Goal: Task Accomplishment & Management: Complete application form

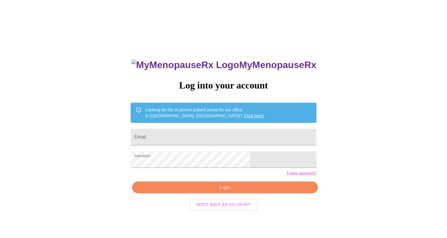
click at [188, 135] on input "Email" at bounding box center [224, 137] width 186 height 17
click at [190, 139] on input "Email" at bounding box center [224, 137] width 186 height 17
type input "[EMAIL_ADDRESS][DOMAIN_NAME]"
click at [197, 191] on span "Login" at bounding box center [225, 187] width 172 height 7
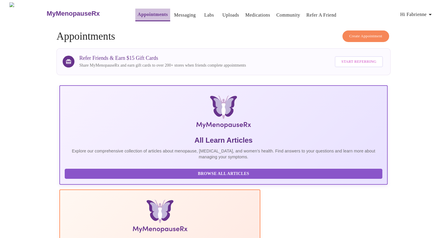
click at [138, 12] on link "Appointments" at bounding box center [153, 14] width 30 height 8
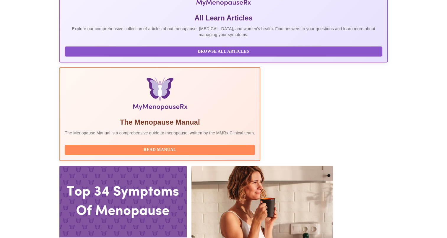
scroll to position [123, 0]
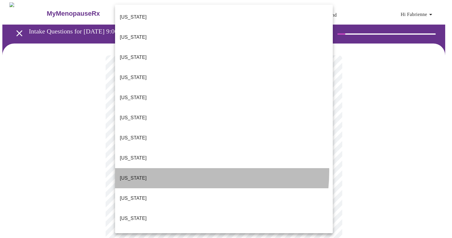
click at [151, 168] on li "[US_STATE]" at bounding box center [224, 178] width 218 height 20
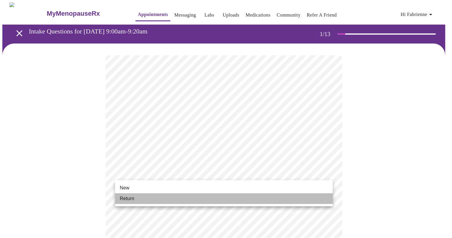
click at [142, 202] on li "Return" at bounding box center [224, 198] width 218 height 11
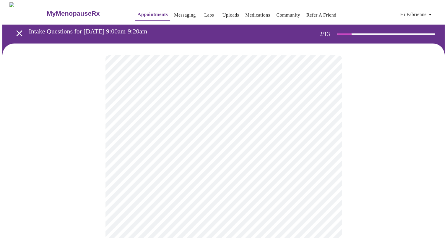
click at [286, 120] on body "MyMenopauseRx Appointments Messaging Labs Uploads Medications Community Refer a…" at bounding box center [223, 179] width 443 height 355
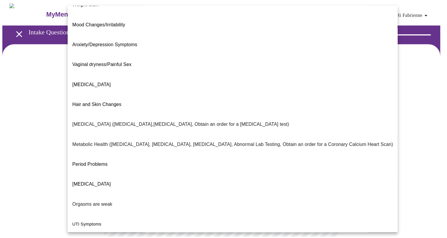
scroll to position [69, 0]
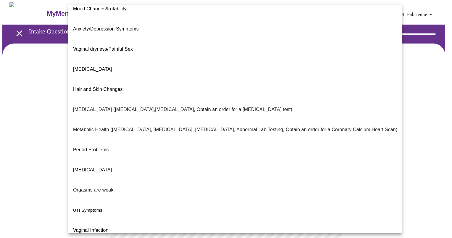
click at [96, 227] on span "Vaginal Infection" at bounding box center [90, 229] width 35 height 5
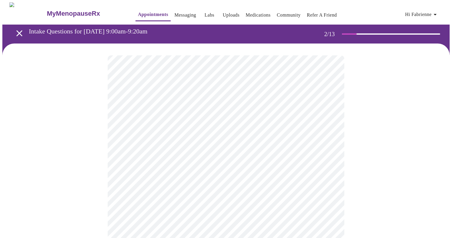
click at [146, 181] on body "MyMenopauseRx Appointments Messaging Labs Uploads Medications Community Refer a…" at bounding box center [225, 178] width 447 height 352
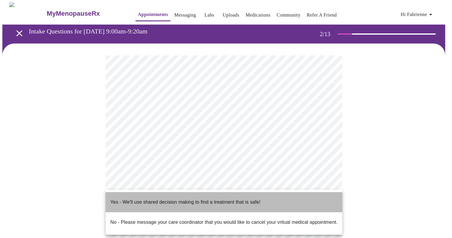
click at [145, 198] on p "Yes - We'll use shared decision making to find a treatment that is safe!" at bounding box center [185, 201] width 150 height 7
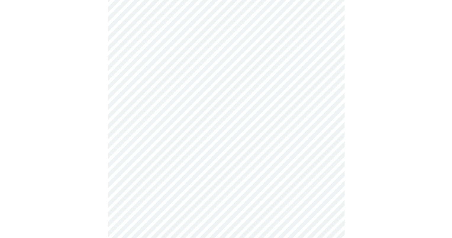
scroll to position [88, 0]
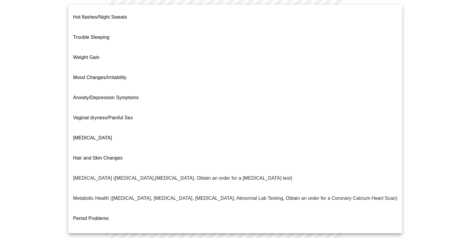
click at [256, 36] on body "MyMenopauseRx Appointments Messaging Labs Uploads Medications Community Refer a…" at bounding box center [225, 89] width 447 height 348
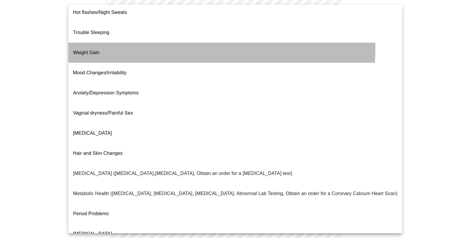
click at [103, 43] on li "Weight Gain" at bounding box center [234, 53] width 333 height 20
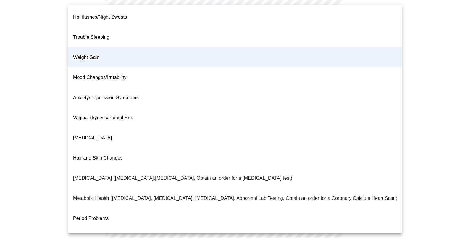
click at [171, 40] on body "MyMenopauseRx Appointments Messaging Labs Uploads Medications Community Refer a…" at bounding box center [225, 89] width 447 height 348
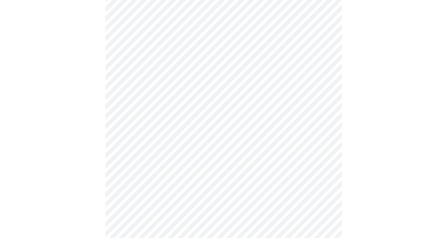
scroll to position [0, 0]
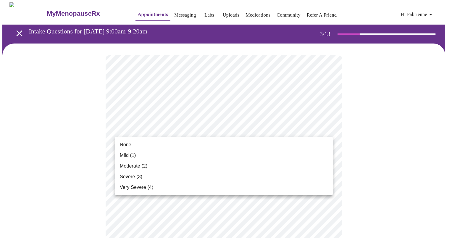
click at [235, 153] on li "Mild (1)" at bounding box center [224, 155] width 218 height 11
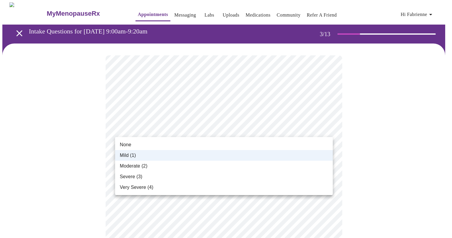
click at [211, 163] on li "Moderate (2)" at bounding box center [224, 166] width 218 height 11
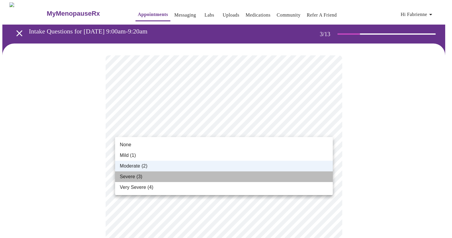
click at [199, 175] on li "Severe (3)" at bounding box center [224, 176] width 218 height 11
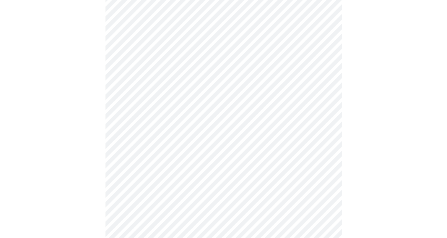
scroll to position [120, 0]
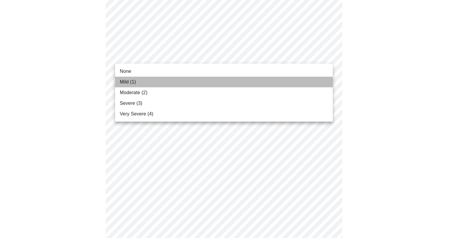
click at [166, 83] on li "Mild (1)" at bounding box center [224, 82] width 218 height 11
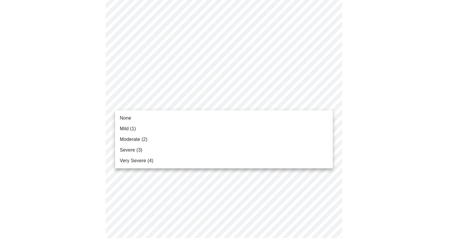
click at [176, 117] on li "None" at bounding box center [224, 118] width 218 height 11
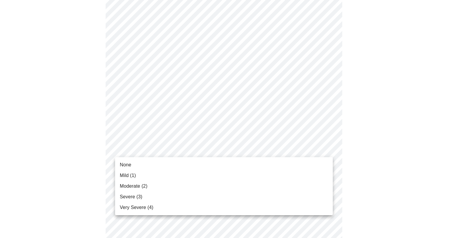
click at [172, 184] on li "Moderate (2)" at bounding box center [224, 186] width 218 height 11
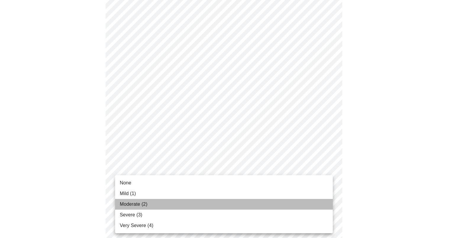
click at [226, 202] on li "Moderate (2)" at bounding box center [224, 204] width 218 height 11
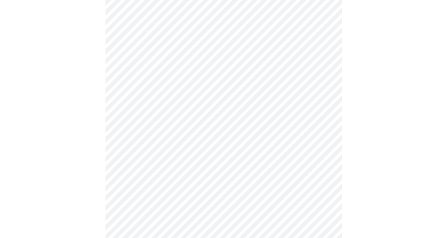
scroll to position [254, 0]
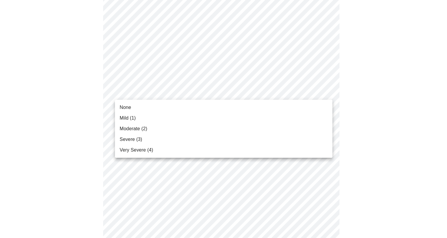
click at [281, 96] on body "MyMenopauseRx Appointments Messaging Labs Uploads Medications Community Refer a…" at bounding box center [223, 120] width 443 height 745
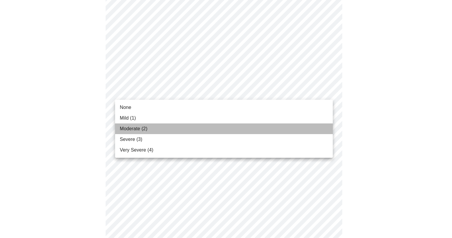
click at [239, 132] on li "Moderate (2)" at bounding box center [224, 128] width 218 height 11
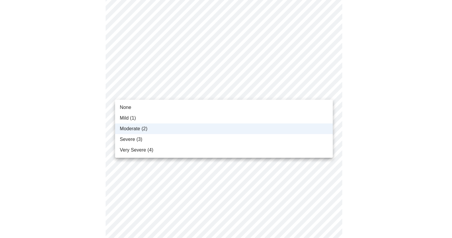
click at [250, 94] on body "MyMenopauseRx Appointments Messaging Labs Uploads Medications Community Refer a…" at bounding box center [225, 116] width 447 height 736
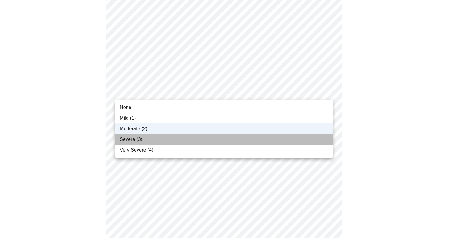
click at [206, 140] on li "Severe (3)" at bounding box center [224, 139] width 218 height 11
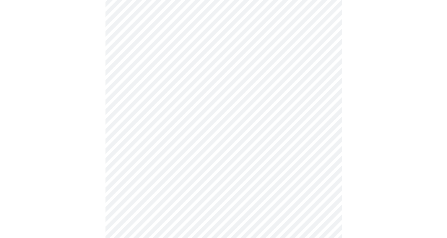
scroll to position [320, 0]
click at [255, 72] on body "MyMenopauseRx Appointments Messaging Labs Uploads Medications Community Refer a…" at bounding box center [223, 50] width 443 height 736
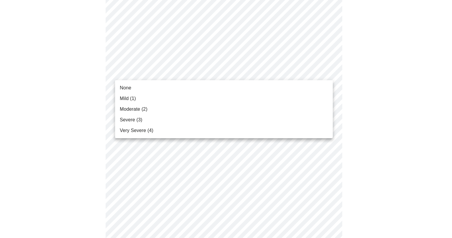
click at [153, 117] on li "Severe (3)" at bounding box center [224, 119] width 218 height 11
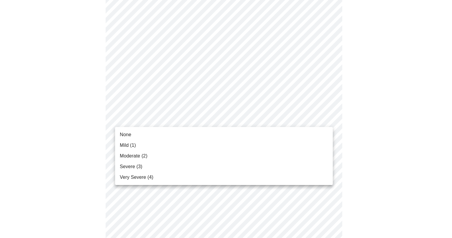
click at [287, 119] on body "MyMenopauseRx Appointments Messaging Labs Uploads Medications Community Refer a…" at bounding box center [225, 46] width 447 height 728
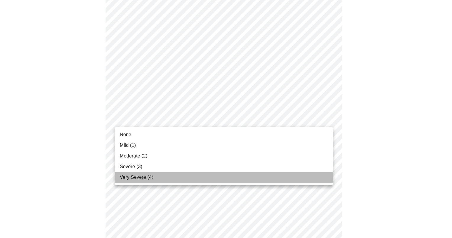
click at [198, 181] on li "Very Severe (4)" at bounding box center [224, 177] width 218 height 11
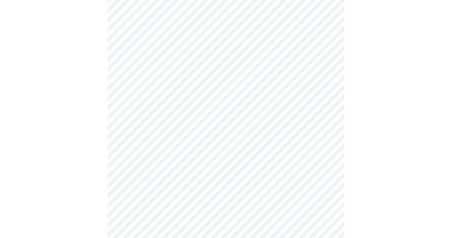
click at [292, 169] on body "MyMenopauseRx Appointments Messaging Labs Uploads Medications Community Refer a…" at bounding box center [225, 42] width 447 height 720
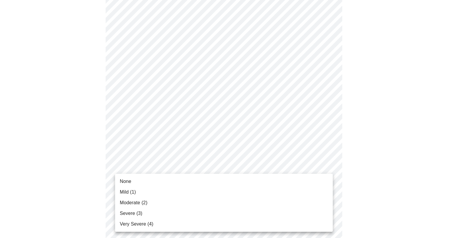
click at [142, 192] on li "Mild (1)" at bounding box center [224, 192] width 218 height 11
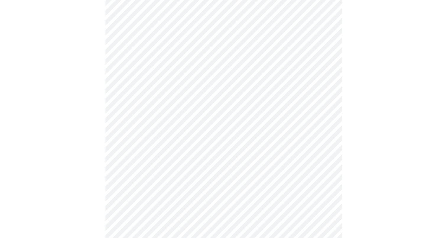
scroll to position [427, 0]
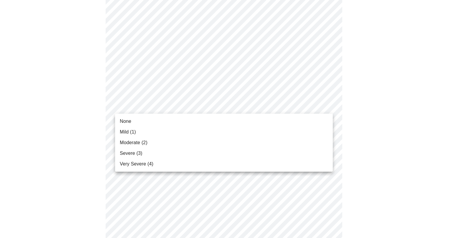
click at [136, 144] on span "Moderate (2)" at bounding box center [133, 142] width 27 height 7
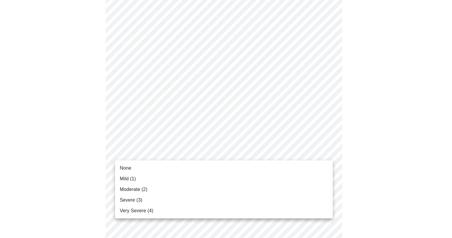
click at [134, 177] on span "Mild (1)" at bounding box center [128, 178] width 16 height 7
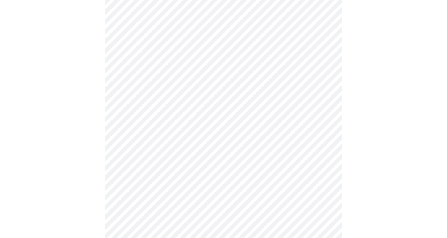
scroll to position [245, 0]
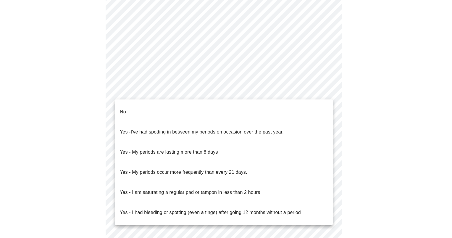
click at [271, 93] on body "MyMenopauseRx Appointments Messaging Labs Uploads Medications Community Refer a…" at bounding box center [225, 37] width 447 height 559
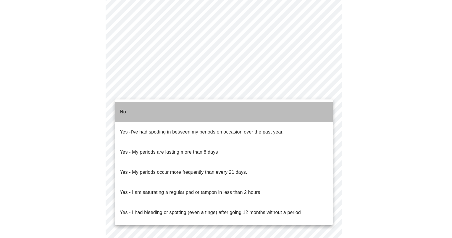
click at [249, 110] on li "No" at bounding box center [224, 112] width 218 height 20
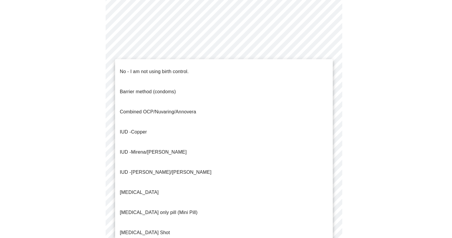
click at [244, 135] on body "MyMenopauseRx Appointments Messaging Labs Uploads Medications Community Refer a…" at bounding box center [225, 36] width 447 height 556
click at [172, 68] on p "No - I am not using birth control." at bounding box center [154, 71] width 69 height 7
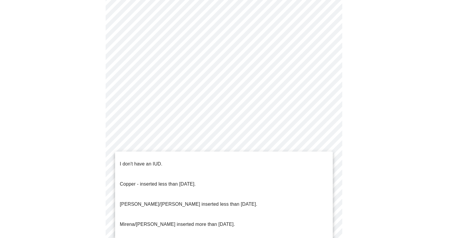
click at [189, 179] on body "MyMenopauseRx Appointments Messaging Labs Uploads Medications Community Refer a…" at bounding box center [225, 34] width 447 height 552
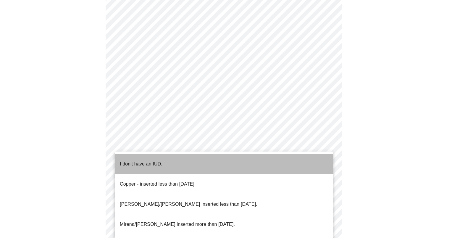
click at [139, 160] on p "I don't have an IUD." at bounding box center [141, 163] width 43 height 7
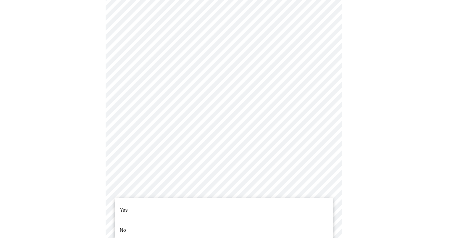
click at [264, 221] on body "MyMenopauseRx Appointments Messaging Labs Uploads Medications Community Refer a…" at bounding box center [225, 32] width 447 height 548
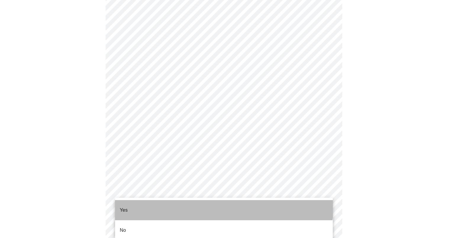
click at [207, 203] on li "Yes" at bounding box center [224, 210] width 218 height 20
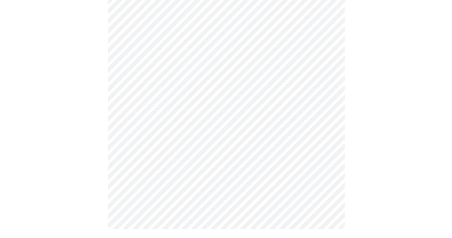
scroll to position [0, 0]
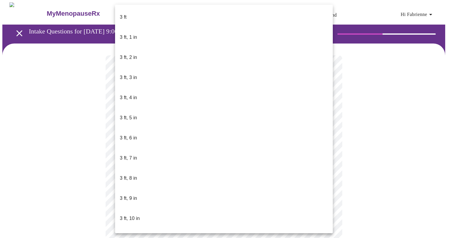
click at [215, 173] on body "MyMenopauseRx Appointments Messaging Labs Uploads Medications Community Refer a…" at bounding box center [225, 158] width 447 height 312
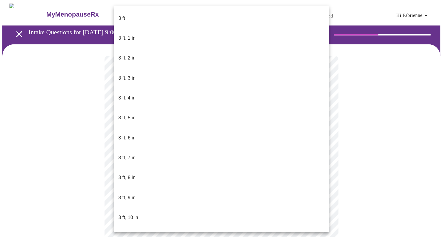
scroll to position [357, 0]
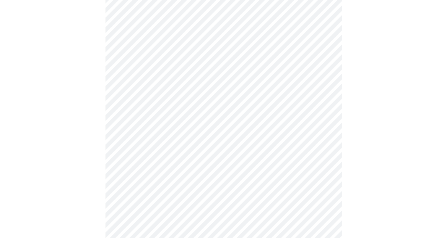
scroll to position [1441, 0]
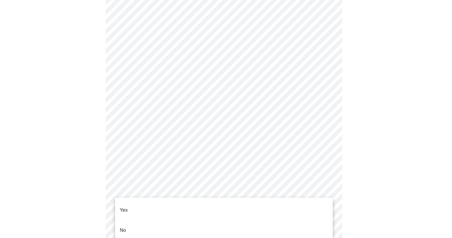
click at [177, 224] on li "No" at bounding box center [224, 230] width 218 height 20
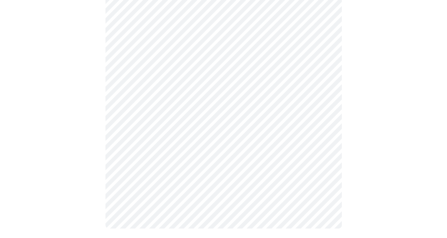
scroll to position [0, 0]
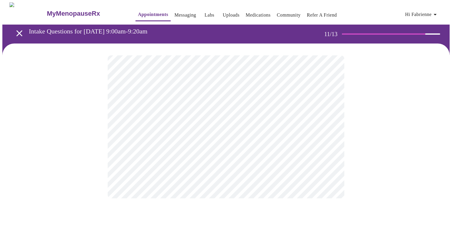
click at [316, 207] on div "MyMenopauseRx Appointments Messaging Labs Uploads Medications Community Refer a…" at bounding box center [225, 106] width 447 height 208
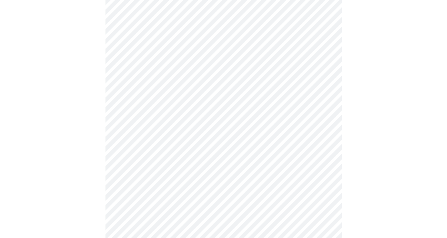
scroll to position [249, 0]
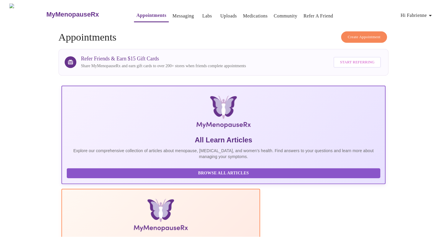
scroll to position [181, 0]
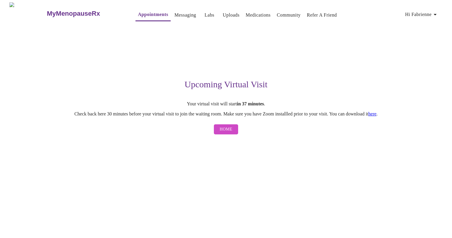
click at [225, 130] on span "Home" at bounding box center [226, 129] width 13 height 7
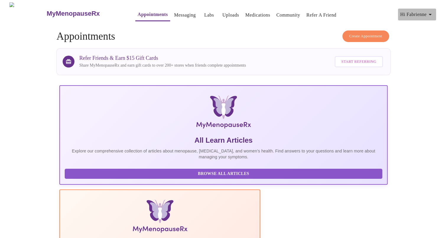
click at [432, 14] on icon "button" at bounding box center [430, 14] width 7 height 7
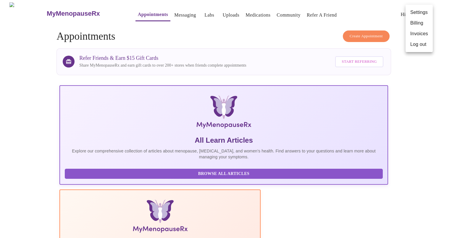
click at [445, 69] on div at bounding box center [226, 119] width 452 height 238
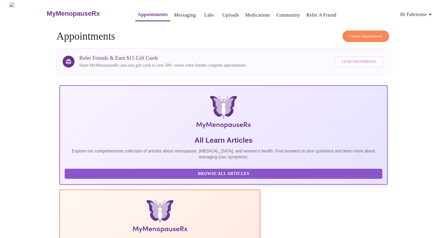
click at [147, 14] on link "Appointments" at bounding box center [153, 14] width 30 height 8
click at [431, 14] on icon "button" at bounding box center [430, 14] width 7 height 7
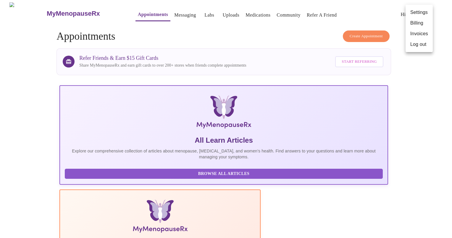
click at [447, 34] on div at bounding box center [226, 119] width 452 height 238
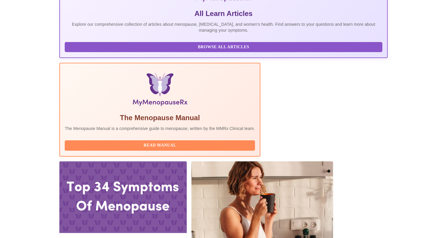
scroll to position [128, 0]
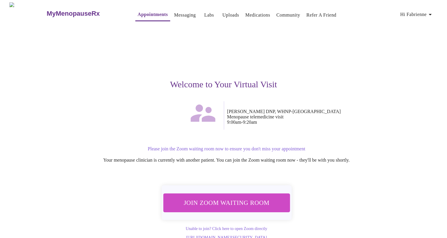
click at [192, 206] on button "Join Zoom Waiting Room" at bounding box center [226, 202] width 127 height 19
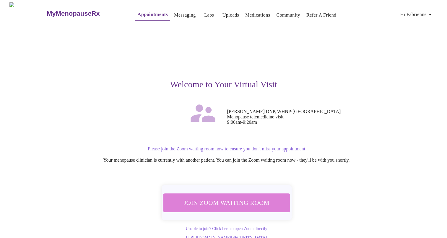
click at [226, 200] on span "Join Zoom Waiting Room" at bounding box center [226, 202] width 111 height 11
